Goal: Task Accomplishment & Management: Use online tool/utility

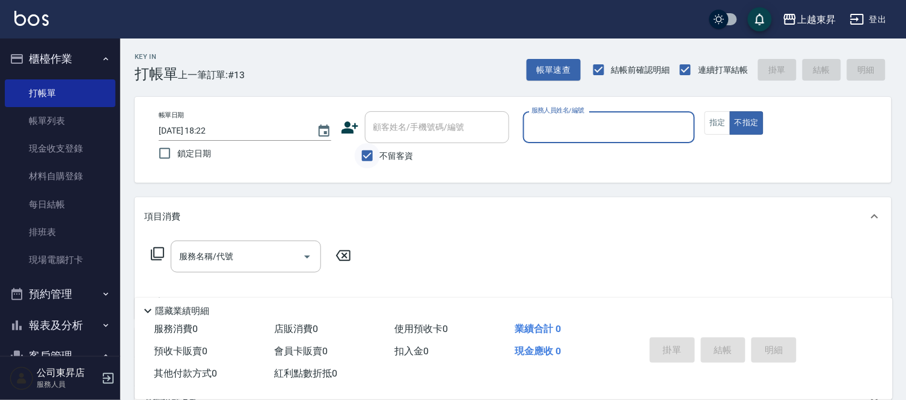
click at [365, 157] on input "不留客資" at bounding box center [367, 155] width 25 height 25
checkbox input "false"
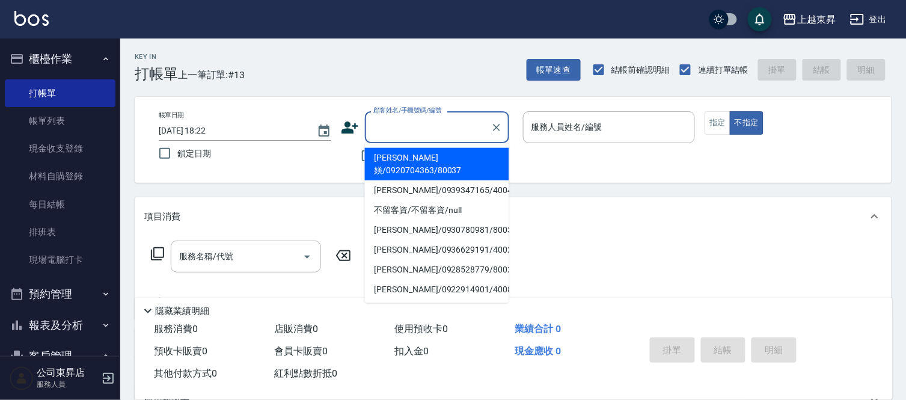
click at [377, 131] on input "顧客姓名/手機號碼/編號" at bounding box center [428, 127] width 115 height 21
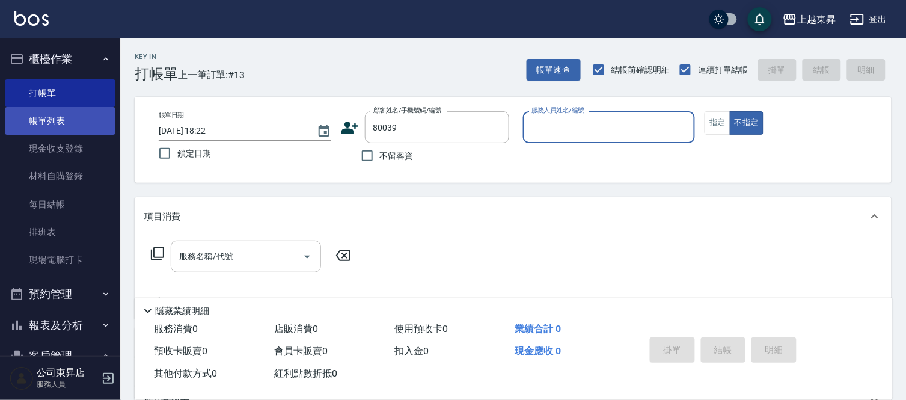
type input "[PERSON_NAME]/0921116449/80039"
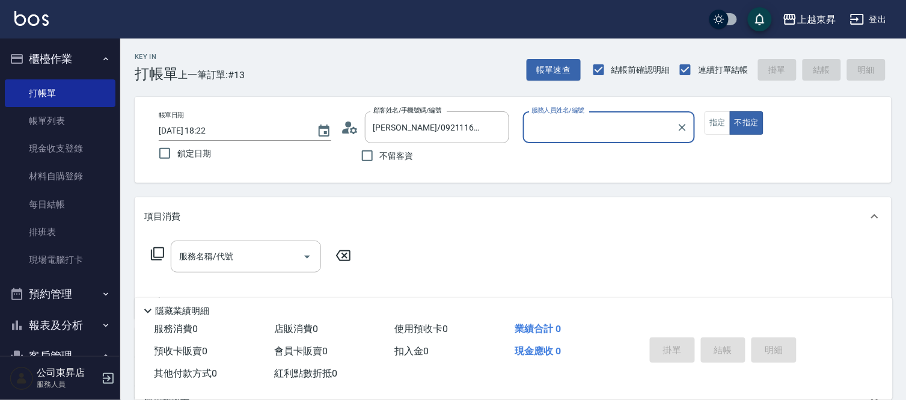
type input "[PERSON_NAME]-08"
click at [712, 122] on button "指定" at bounding box center [718, 122] width 26 height 23
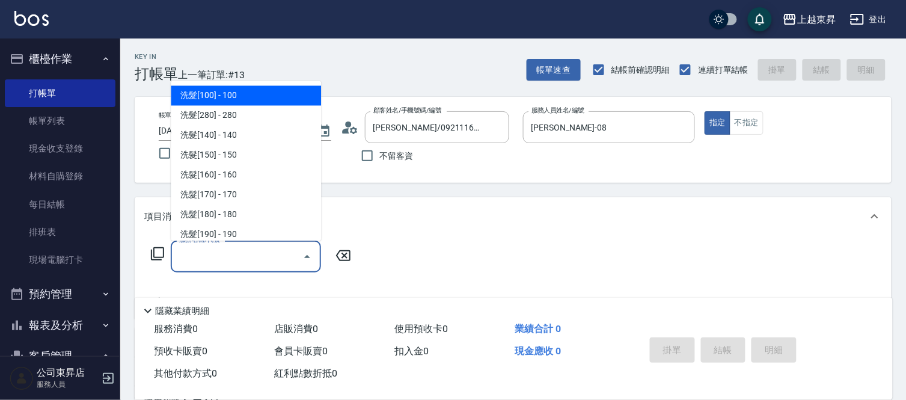
click at [274, 260] on input "服務名稱/代號" at bounding box center [237, 256] width 122 height 21
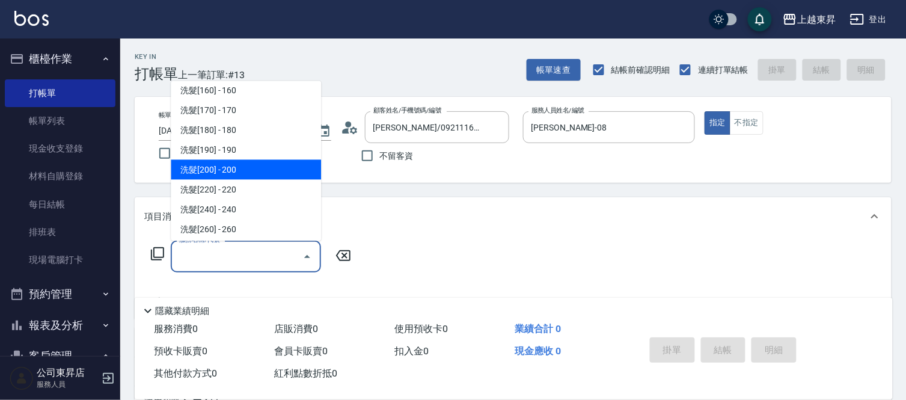
scroll to position [200, 0]
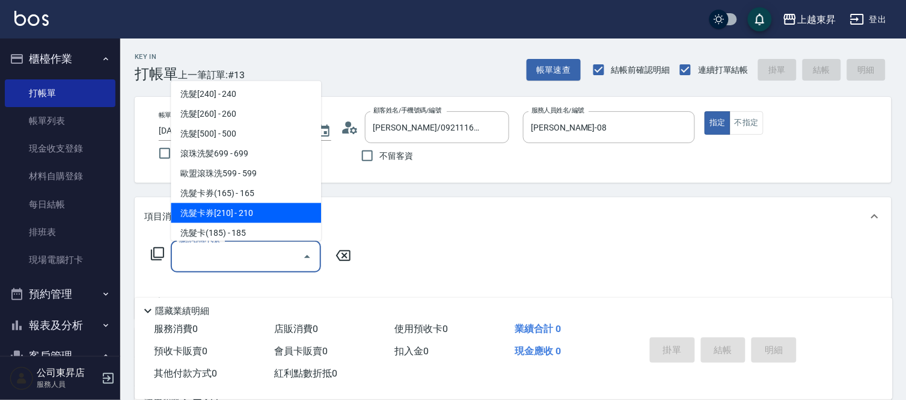
click at [239, 212] on span "洗髮卡券[210] - 210" at bounding box center [246, 213] width 150 height 20
type input "洗髮卡券[210](222)"
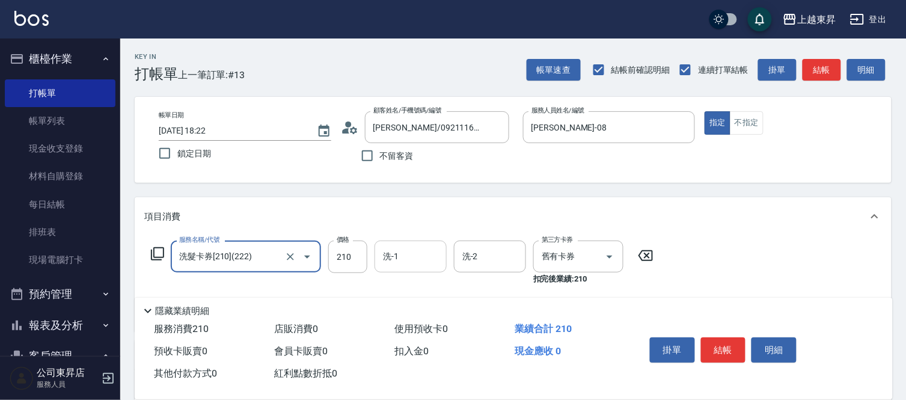
click at [416, 262] on input "洗-1" at bounding box center [410, 256] width 61 height 21
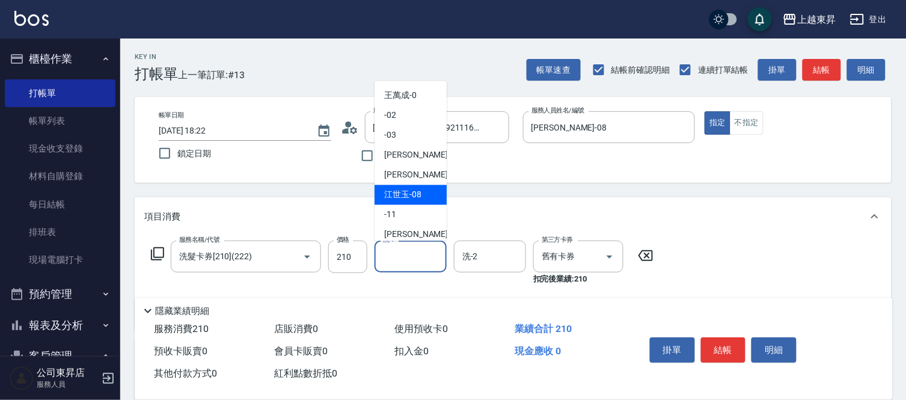
click at [408, 202] on div "[PERSON_NAME]-08" at bounding box center [411, 195] width 72 height 20
type input "[PERSON_NAME]-08"
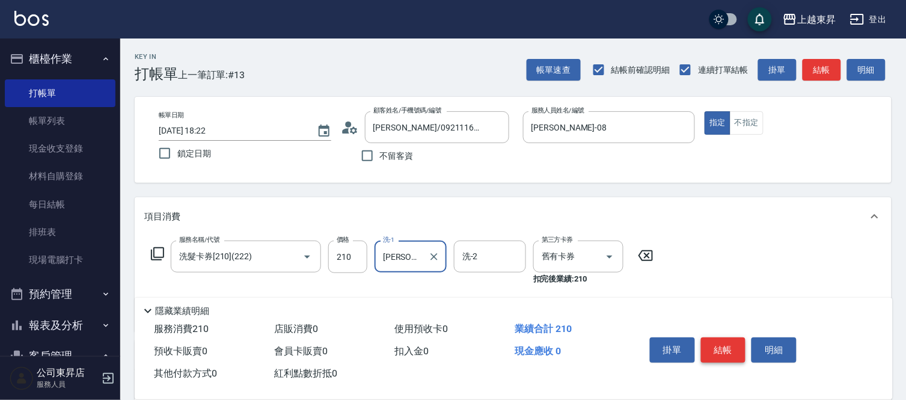
click at [718, 349] on button "結帳" at bounding box center [723, 349] width 45 height 25
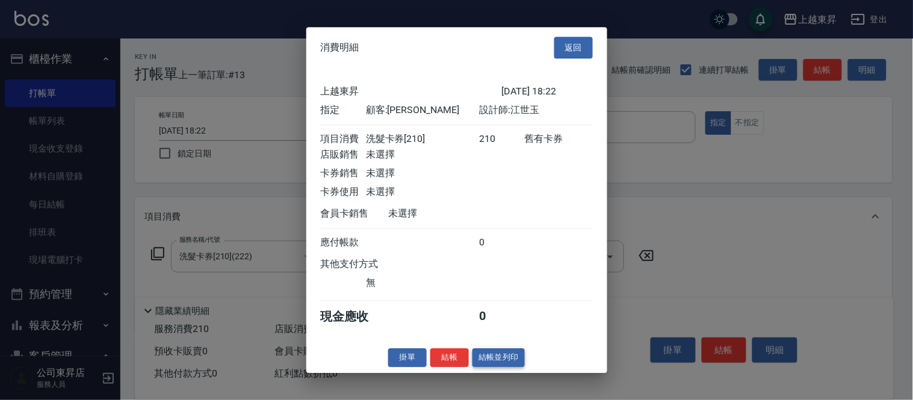
click at [503, 362] on button "結帳並列印" at bounding box center [498, 357] width 52 height 19
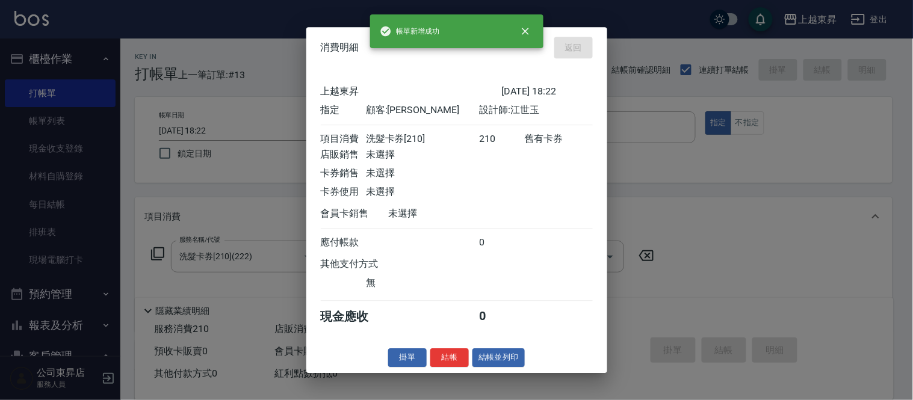
type input "[DATE] 19:20"
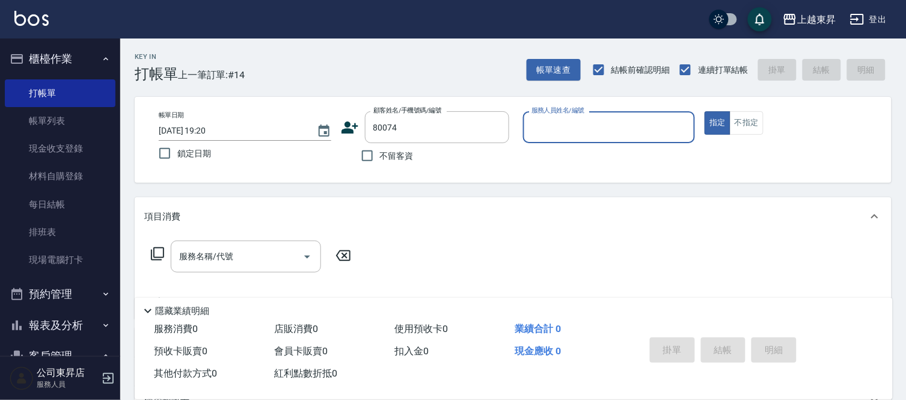
type input "[PERSON_NAME]/0920465779/80074"
type input "[PERSON_NAME]-08"
click at [237, 254] on input "服務名稱/代號" at bounding box center [237, 256] width 122 height 21
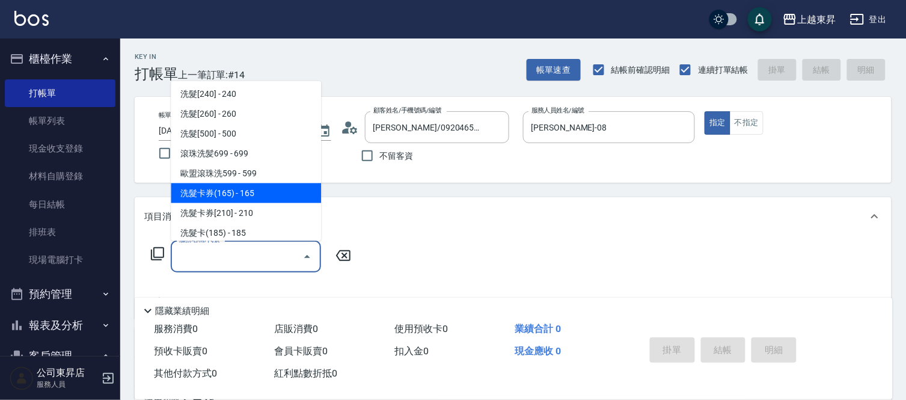
scroll to position [267, 0]
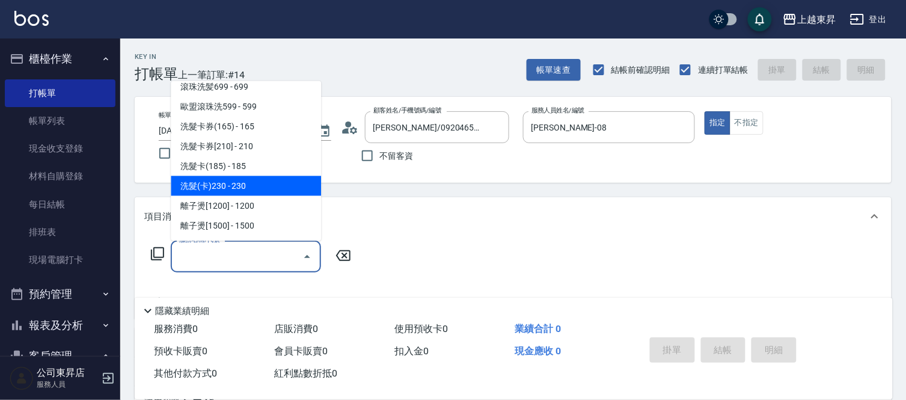
click at [254, 184] on span "洗髮(卡)230 - 230" at bounding box center [246, 186] width 150 height 20
type input "洗髮(卡)230(224)"
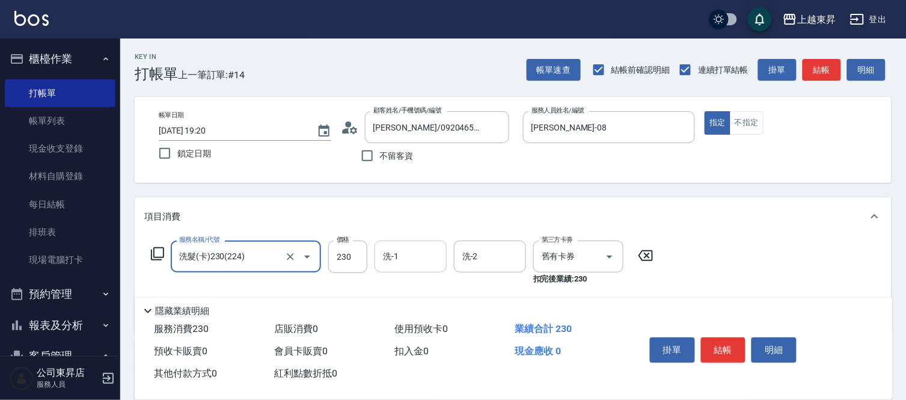
click at [418, 254] on input "洗-1" at bounding box center [410, 256] width 61 height 21
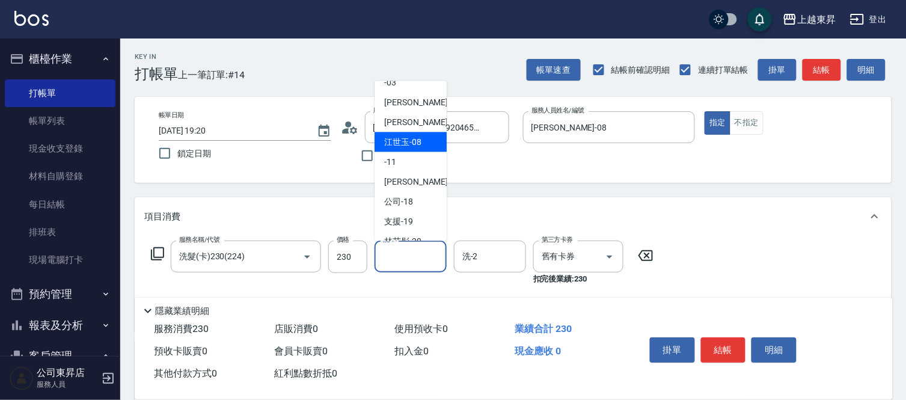
scroll to position [186, 0]
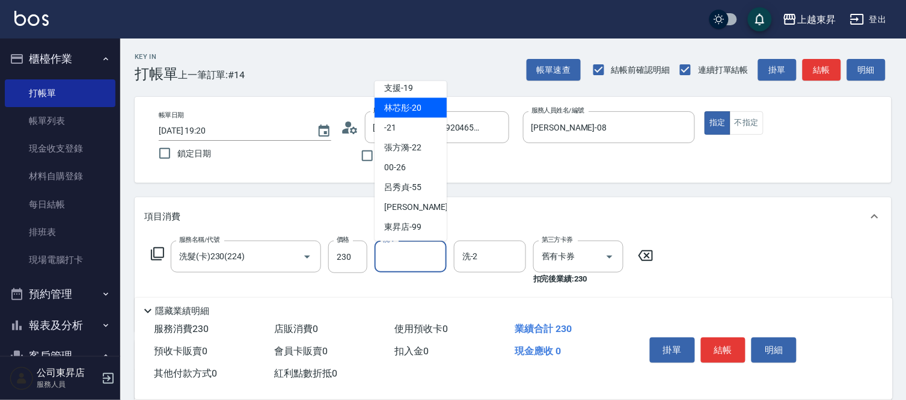
click at [396, 102] on span "林芯彤 -20" at bounding box center [402, 108] width 37 height 13
type input "林芯彤-20"
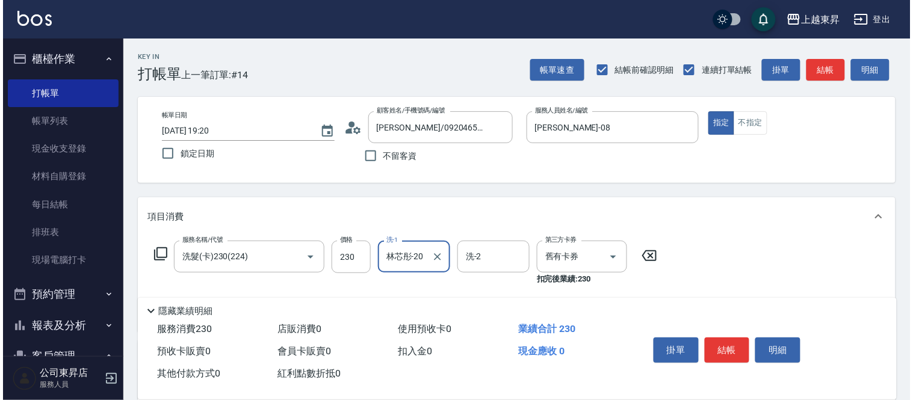
scroll to position [134, 0]
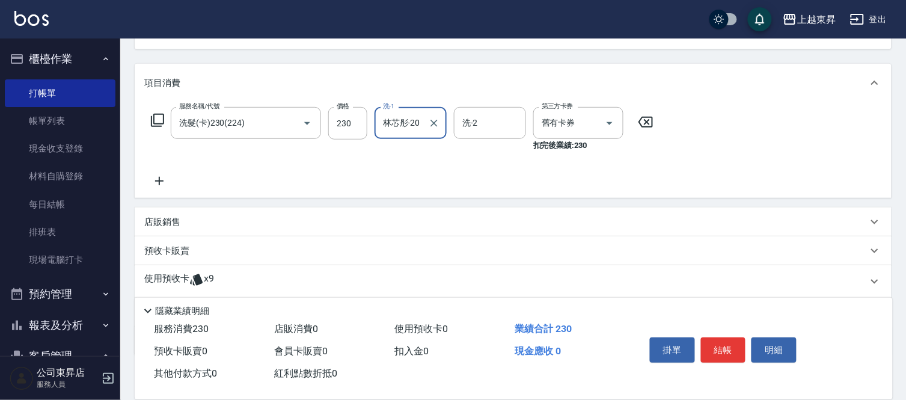
click at [164, 180] on icon at bounding box center [159, 181] width 30 height 14
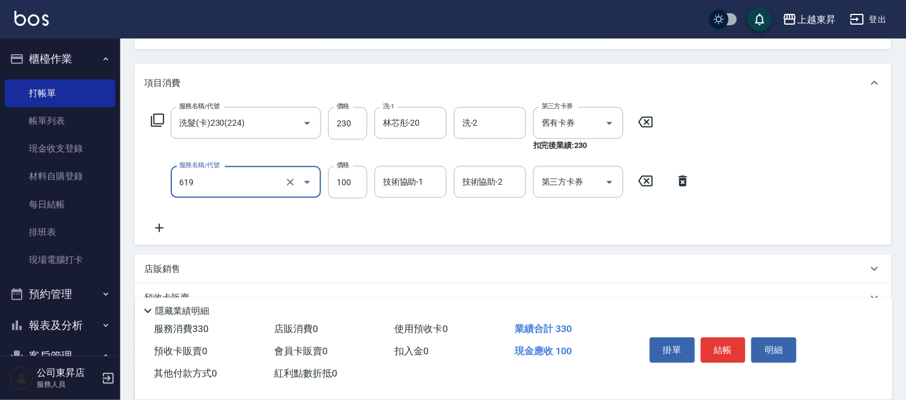
type input "煥彩.玻酸.晶膜.水療(619)"
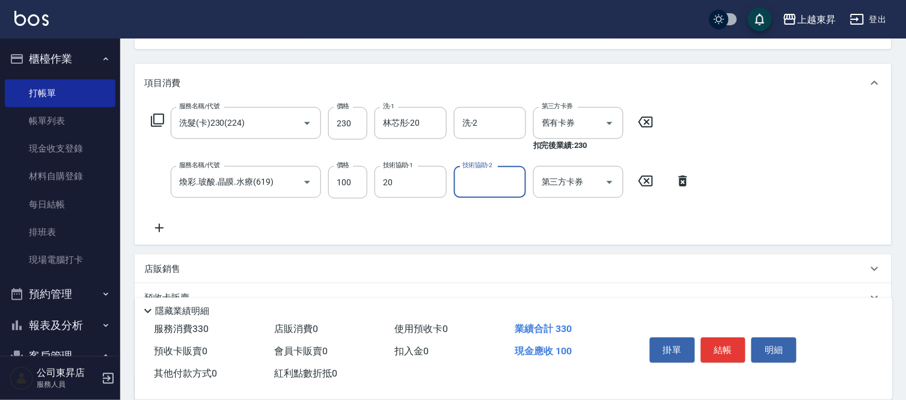
type input "林芯彤-20"
click at [721, 337] on button "結帳" at bounding box center [723, 349] width 45 height 25
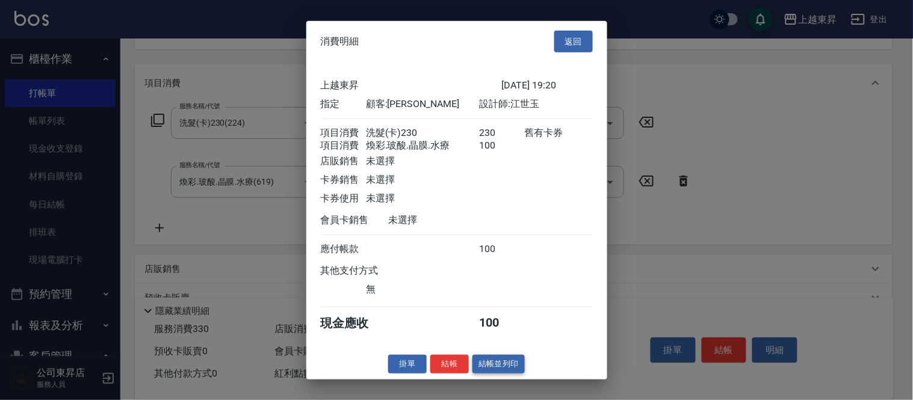
click at [493, 367] on button "結帳並列印" at bounding box center [498, 364] width 52 height 19
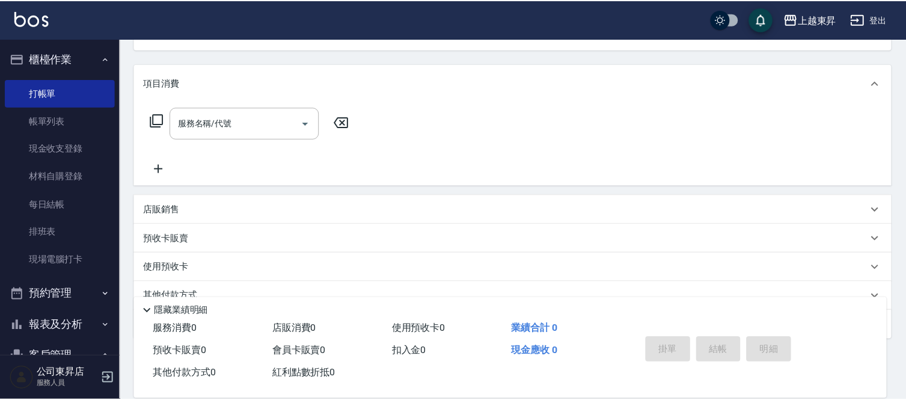
scroll to position [117, 0]
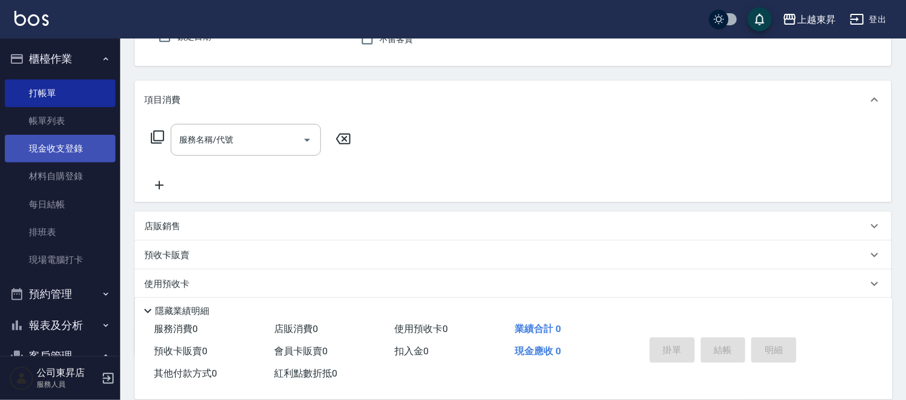
click at [58, 151] on link "現金收支登錄" at bounding box center [60, 149] width 111 height 28
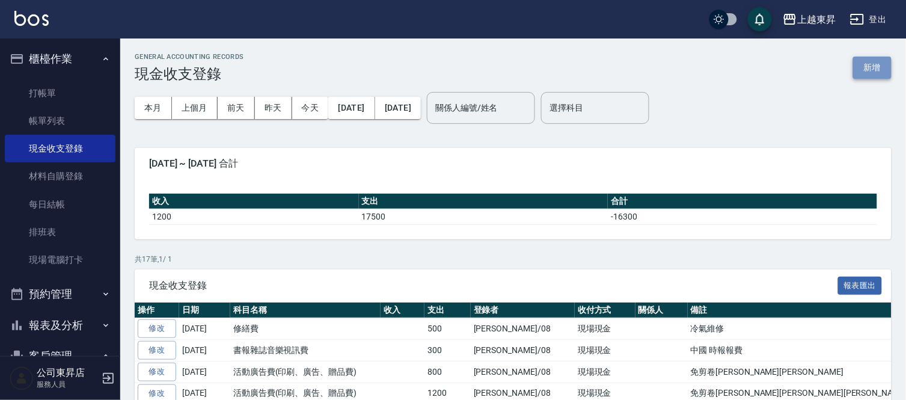
click at [864, 67] on button "新增" at bounding box center [873, 68] width 38 height 22
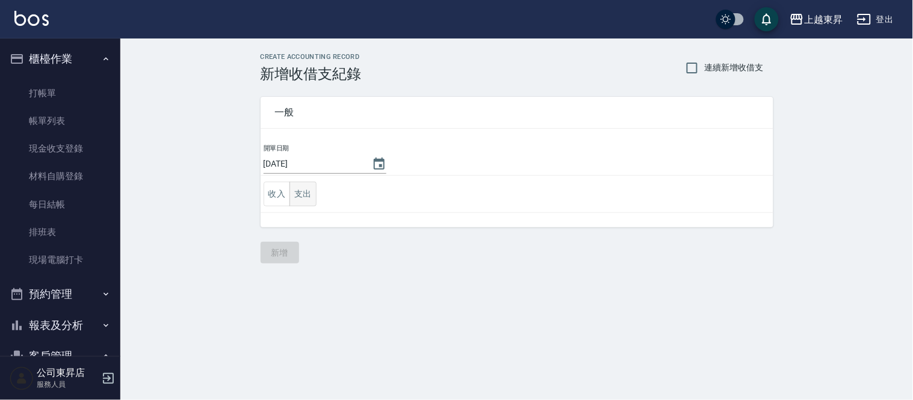
click at [300, 189] on button "支出" at bounding box center [302, 194] width 27 height 25
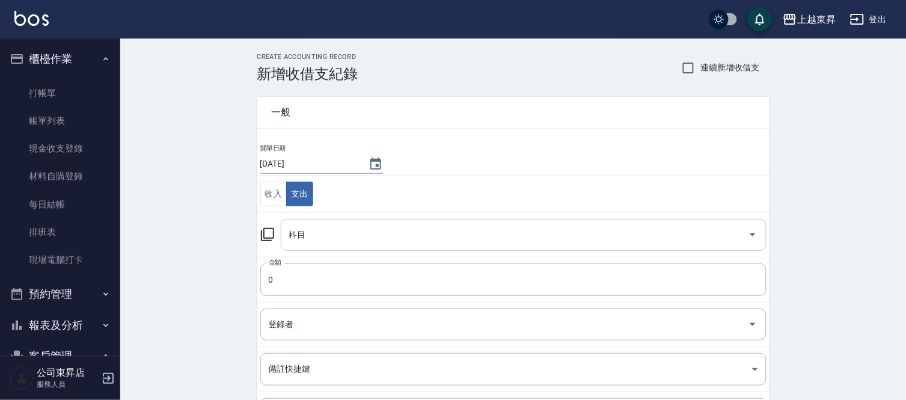
click at [304, 232] on div "科目 科目" at bounding box center [524, 235] width 486 height 32
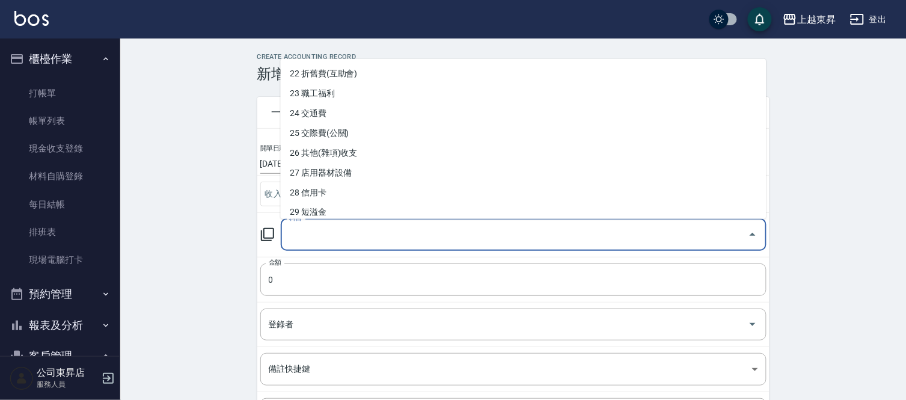
scroll to position [467, 0]
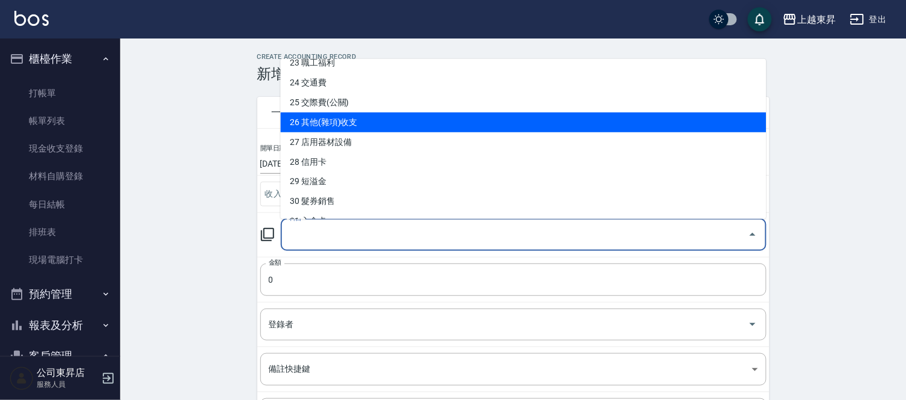
click at [312, 121] on li "26 其他(雜項)收支" at bounding box center [524, 122] width 486 height 20
type input "26 其他(雜項)收支"
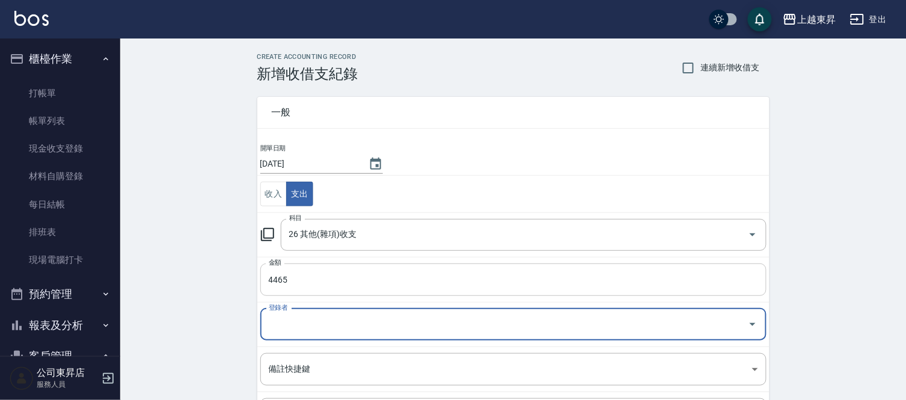
click at [304, 286] on input "4465" at bounding box center [513, 279] width 506 height 32
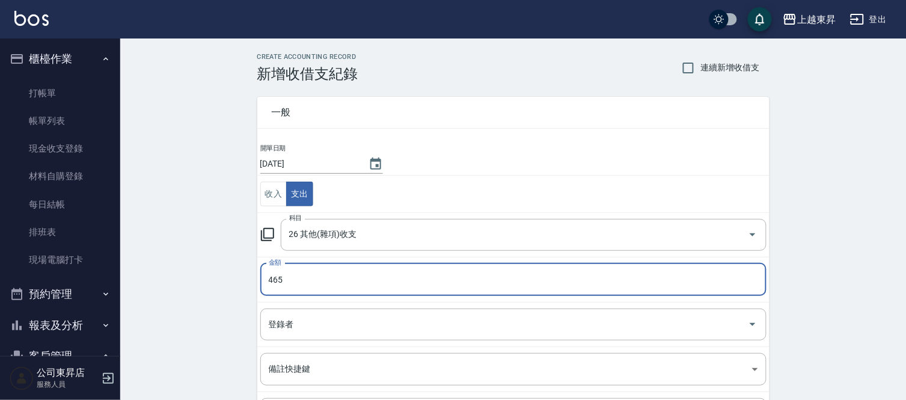
type input "465"
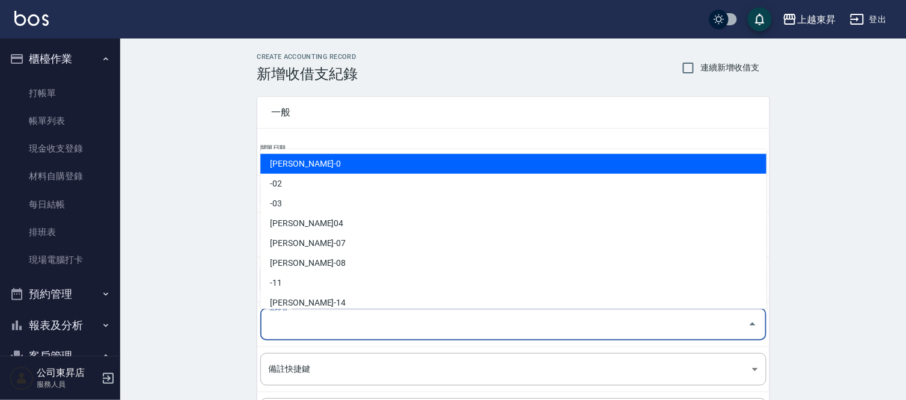
click at [280, 328] on input "登錄者" at bounding box center [505, 324] width 478 height 21
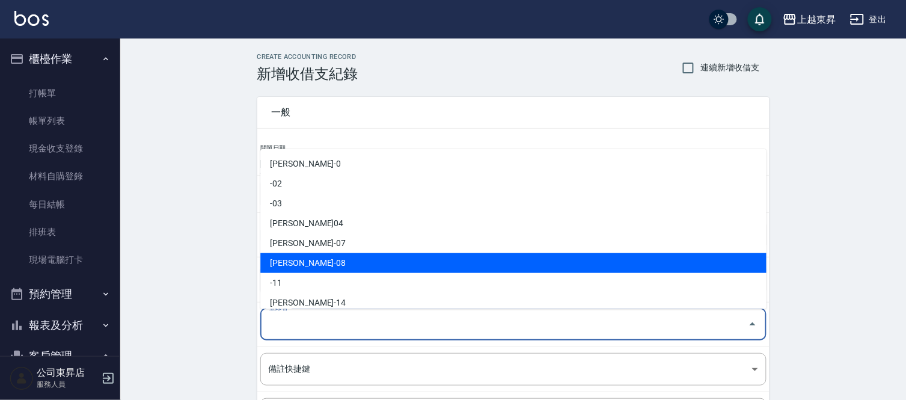
click at [307, 263] on li "[PERSON_NAME]-08" at bounding box center [513, 263] width 506 height 20
type input "[PERSON_NAME]-08"
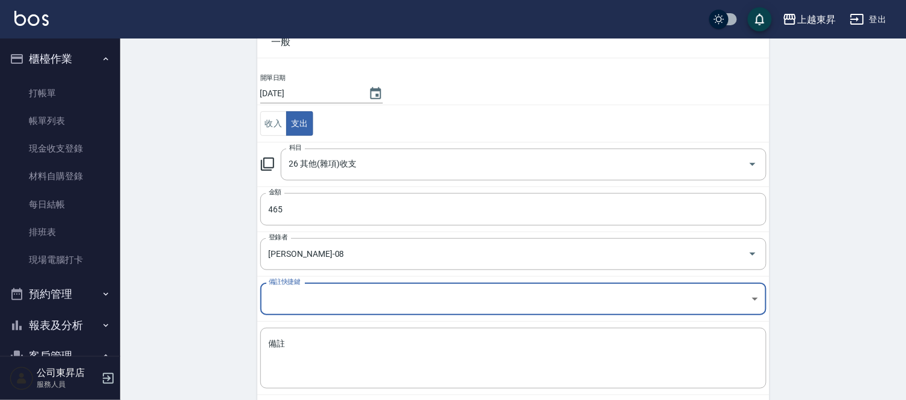
scroll to position [131, 0]
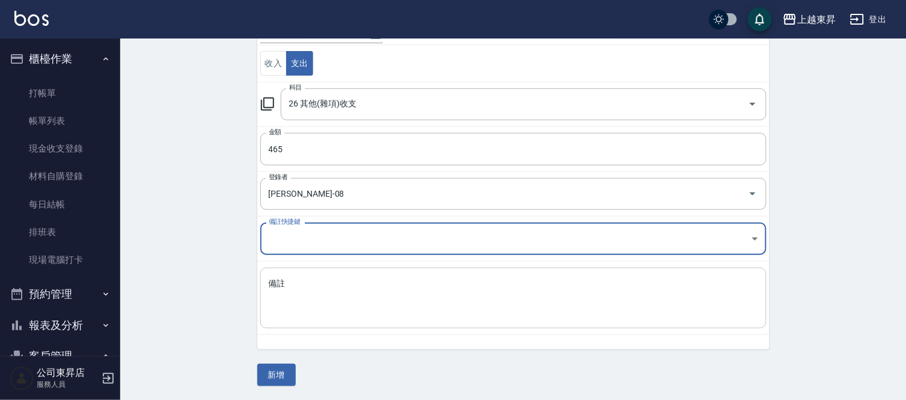
click at [278, 291] on textarea "備註" at bounding box center [514, 298] width 490 height 41
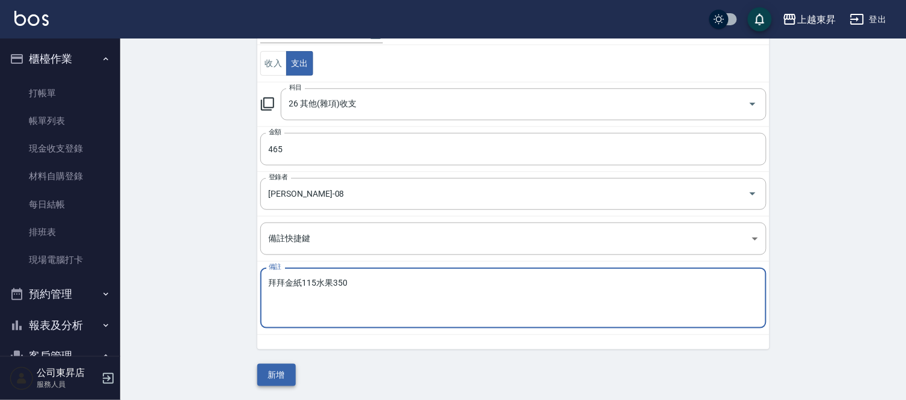
type textarea "拜拜金紙115水果350"
click at [278, 374] on button "新增" at bounding box center [276, 375] width 38 height 22
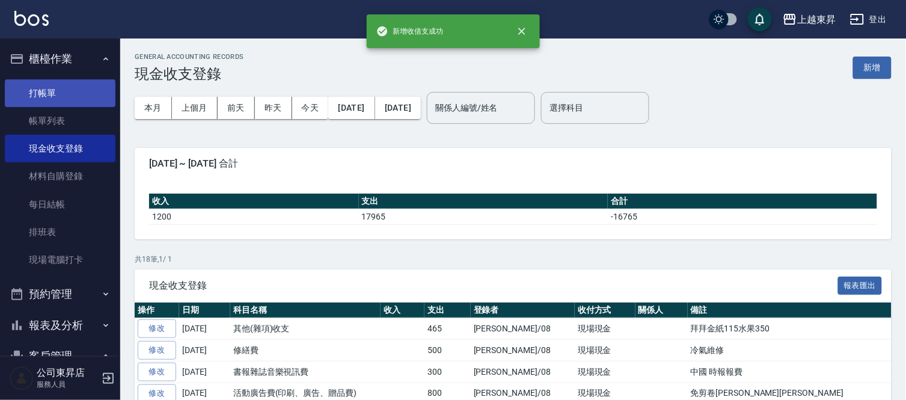
click at [73, 87] on link "打帳單" at bounding box center [60, 93] width 111 height 28
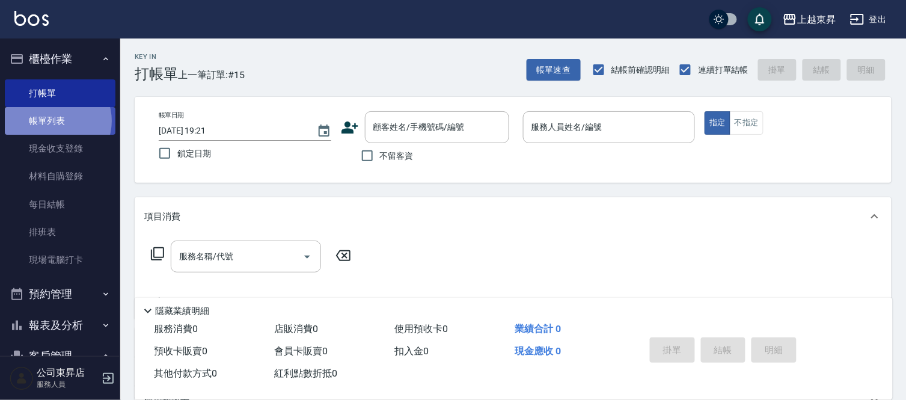
click at [54, 121] on link "帳單列表" at bounding box center [60, 121] width 111 height 28
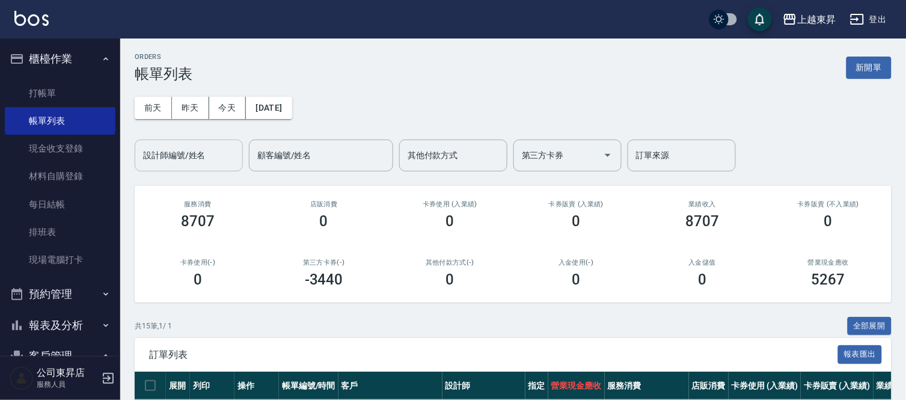
click at [144, 145] on input "設計師編號/姓名" at bounding box center [188, 155] width 97 height 21
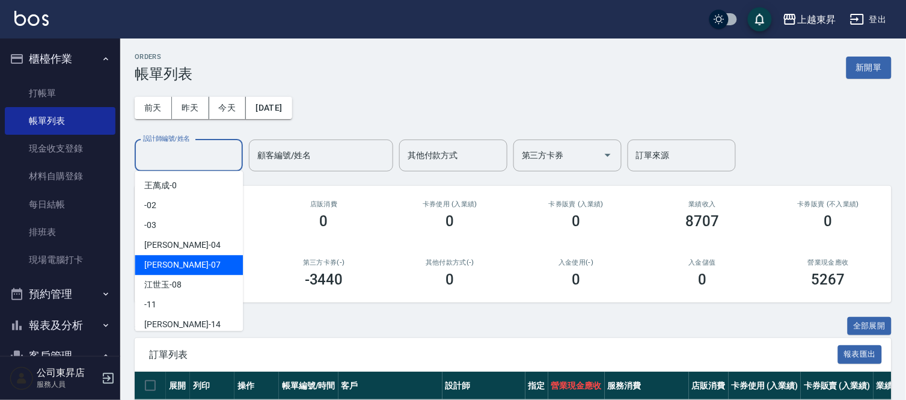
click at [175, 265] on div "[PERSON_NAME] -07" at bounding box center [189, 265] width 108 height 20
type input "榮松-07"
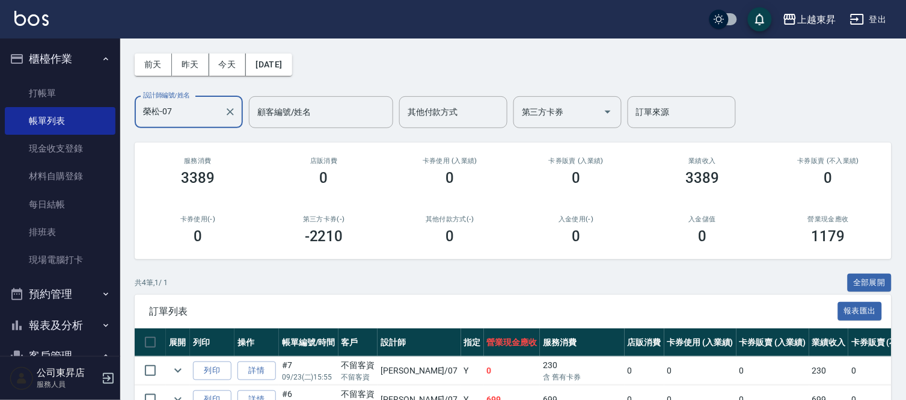
scroll to position [38, 0]
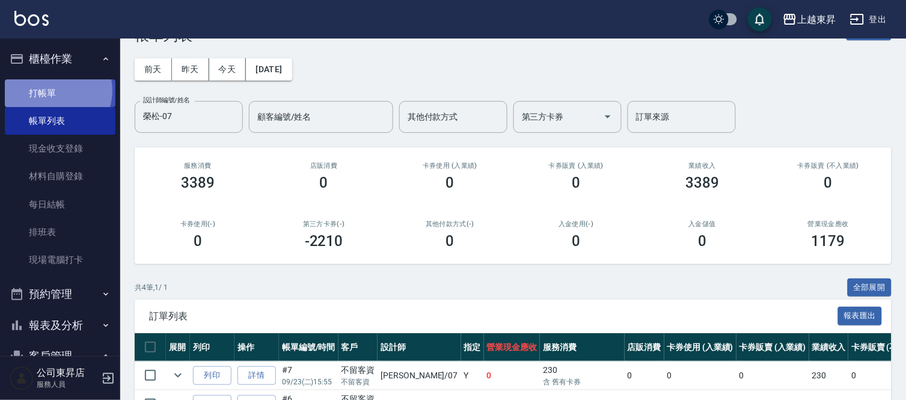
click at [55, 91] on link "打帳單" at bounding box center [60, 93] width 111 height 28
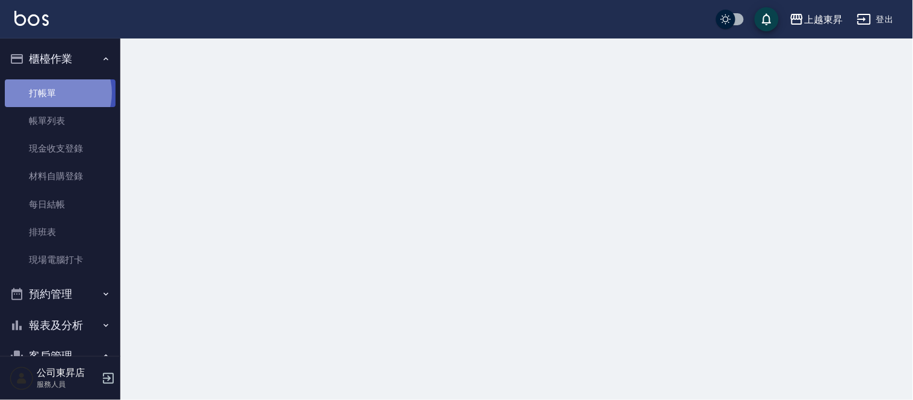
click at [54, 93] on link "打帳單" at bounding box center [60, 93] width 111 height 28
